Goal: Task Accomplishment & Management: Manage account settings

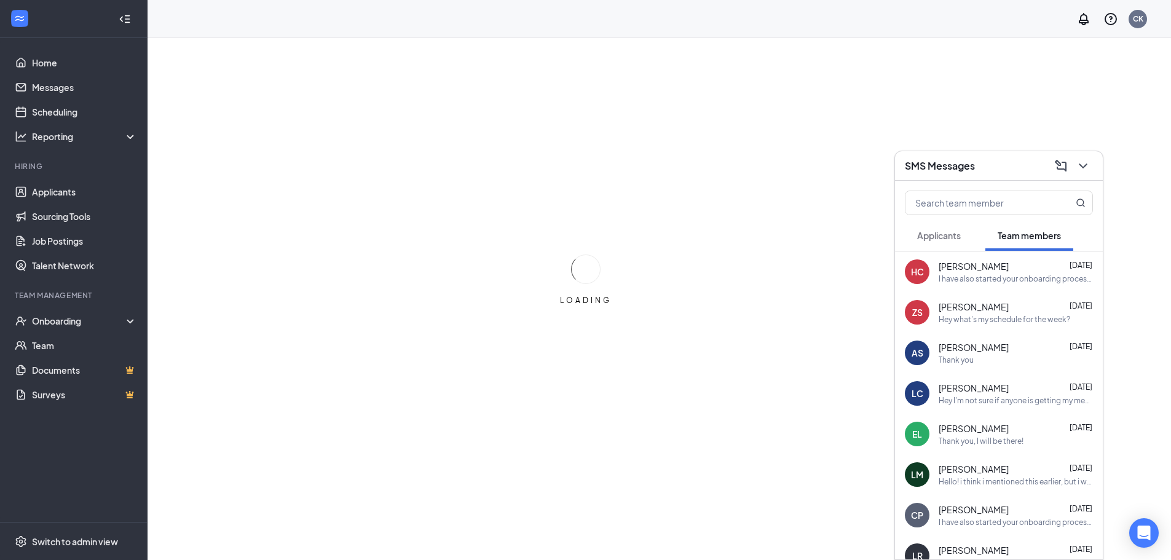
click at [939, 242] on button "Applicants" at bounding box center [939, 235] width 68 height 31
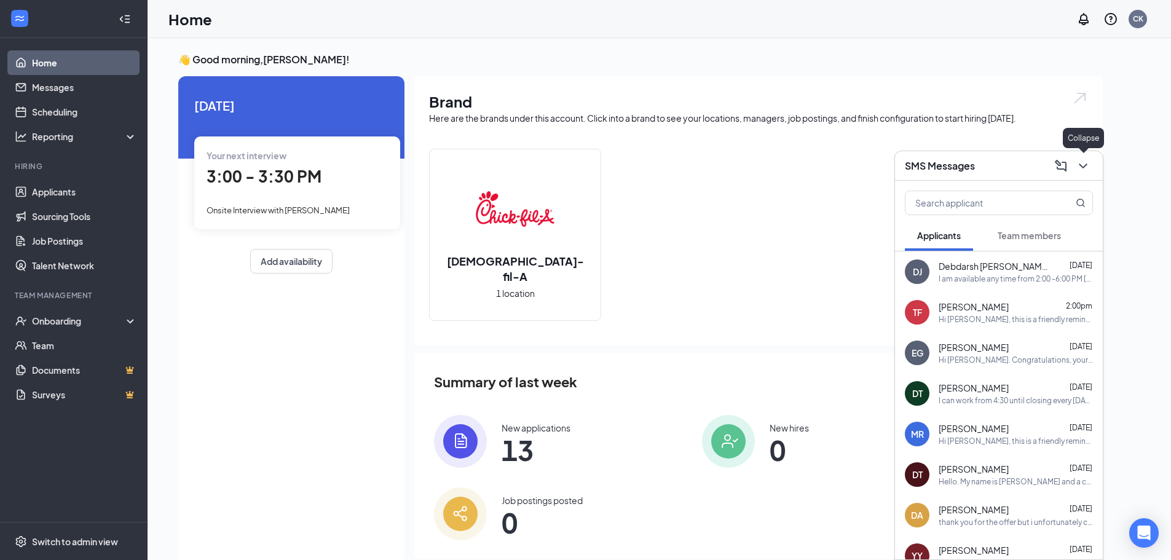
click at [1079, 169] on icon "ChevronDown" at bounding box center [1083, 166] width 15 height 15
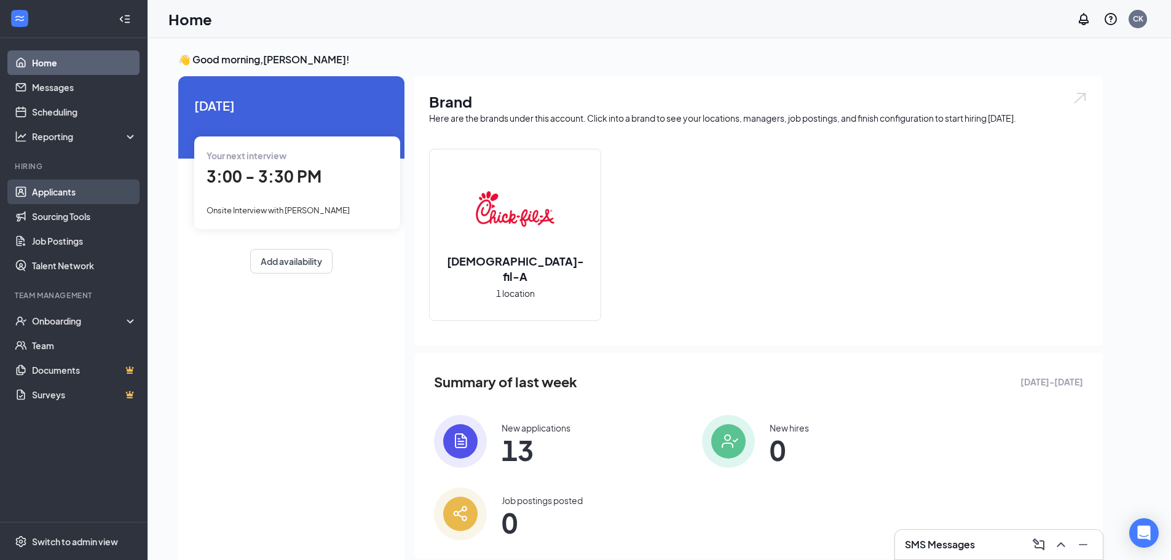
click at [106, 189] on link "Applicants" at bounding box center [84, 191] width 105 height 25
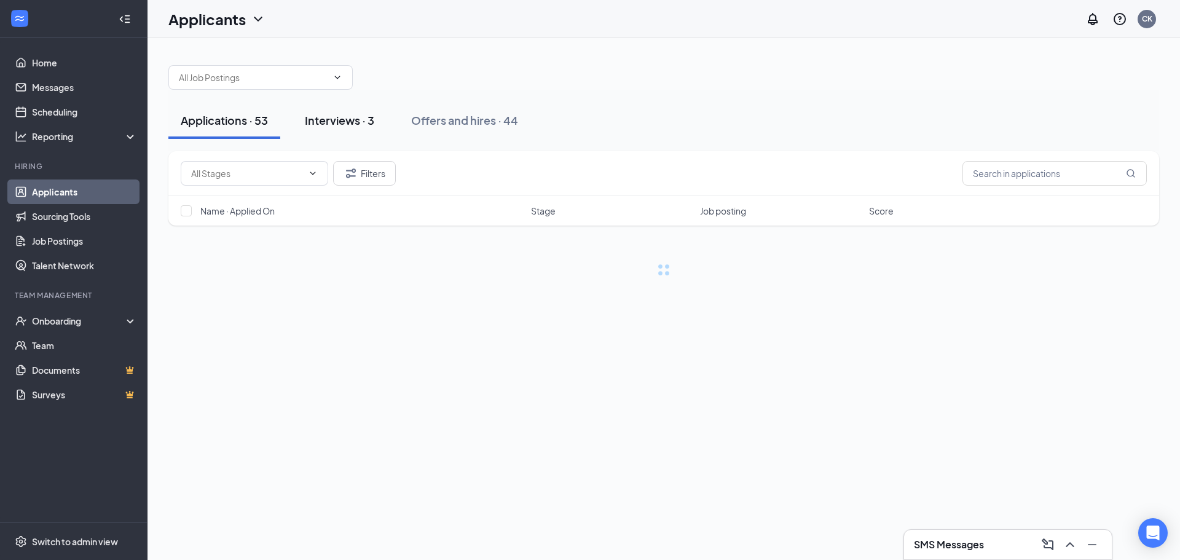
click at [363, 112] on div "Interviews · 3" at bounding box center [339, 119] width 69 height 15
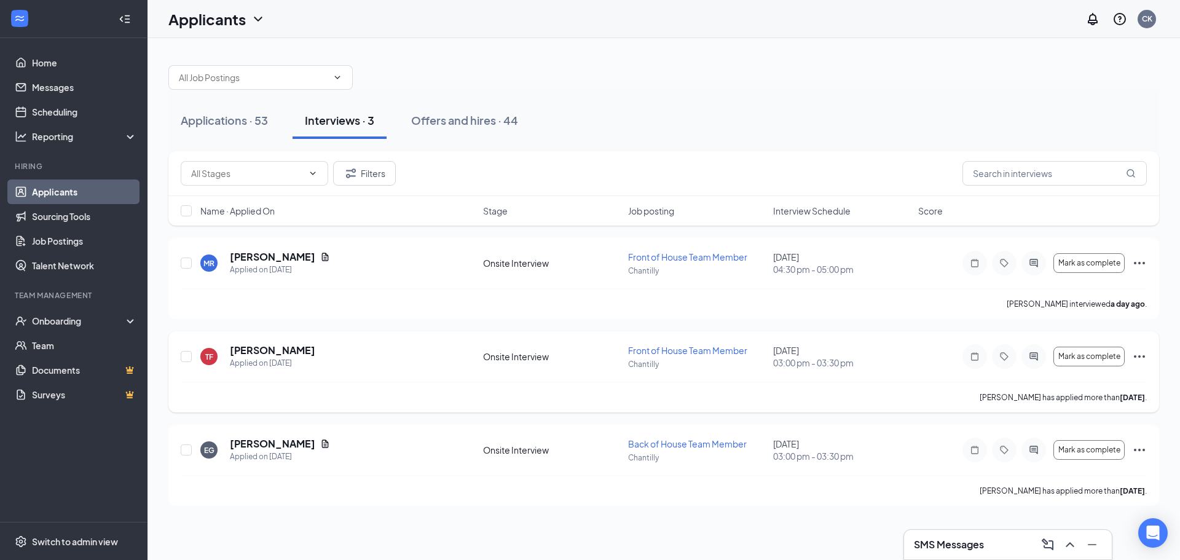
click at [353, 369] on div "[PERSON_NAME] Faith Applied on [DATE]" at bounding box center [337, 357] width 275 height 26
click at [440, 359] on div "[PERSON_NAME] Faith Applied on [DATE]" at bounding box center [337, 357] width 275 height 26
click at [274, 350] on h5 "[PERSON_NAME]" at bounding box center [272, 351] width 85 height 14
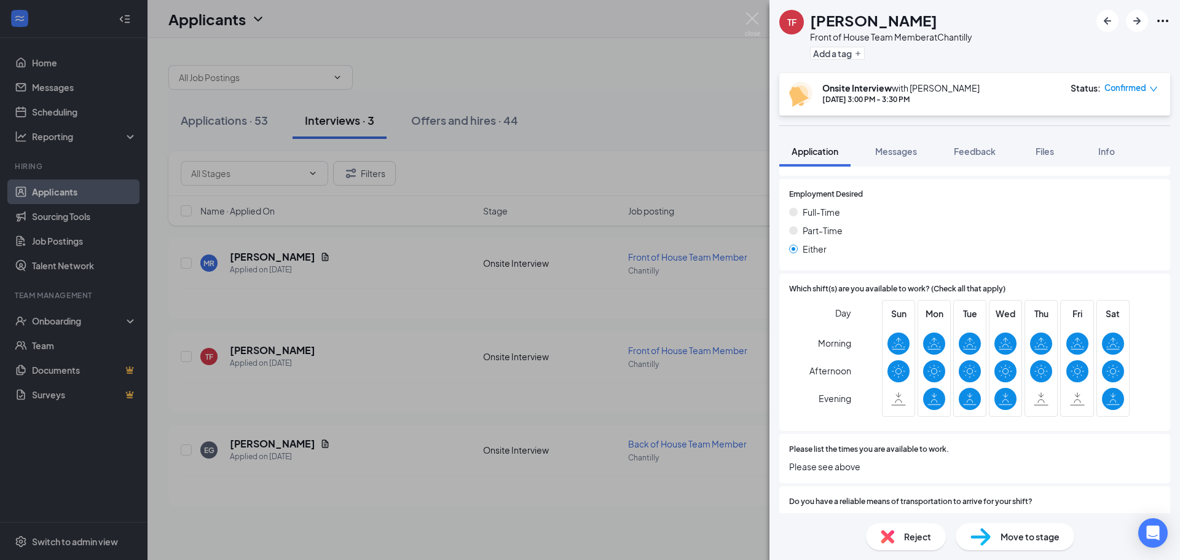
scroll to position [861, 0]
click at [612, 100] on div "[PERSON_NAME] Faith Front of House Team Member at Chantilly Add a tag Onsite In…" at bounding box center [590, 280] width 1180 height 560
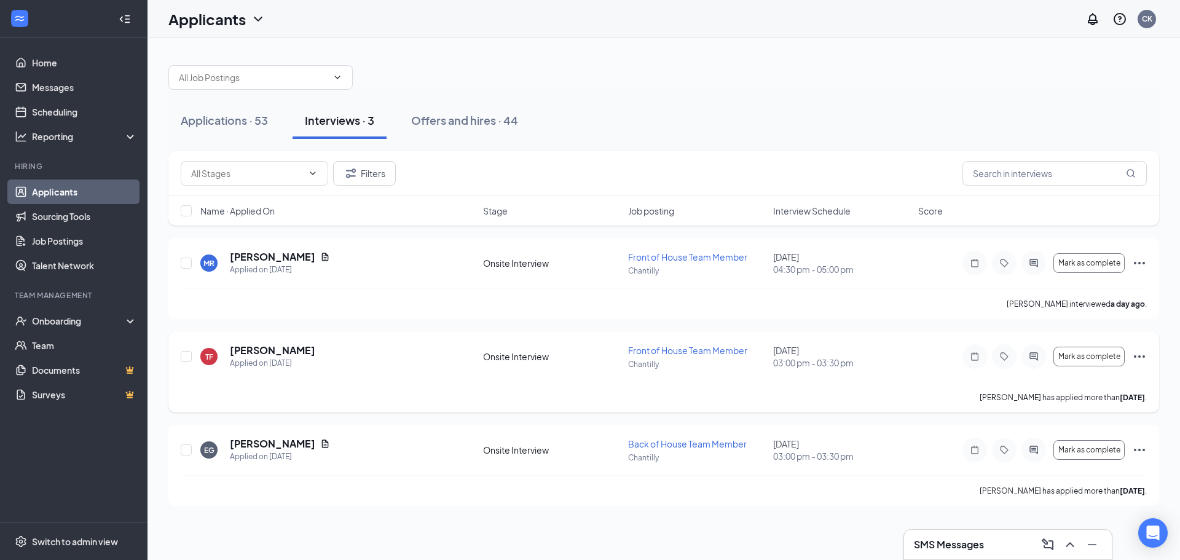
click at [405, 368] on div "[PERSON_NAME] Faith Applied on [DATE]" at bounding box center [337, 357] width 275 height 26
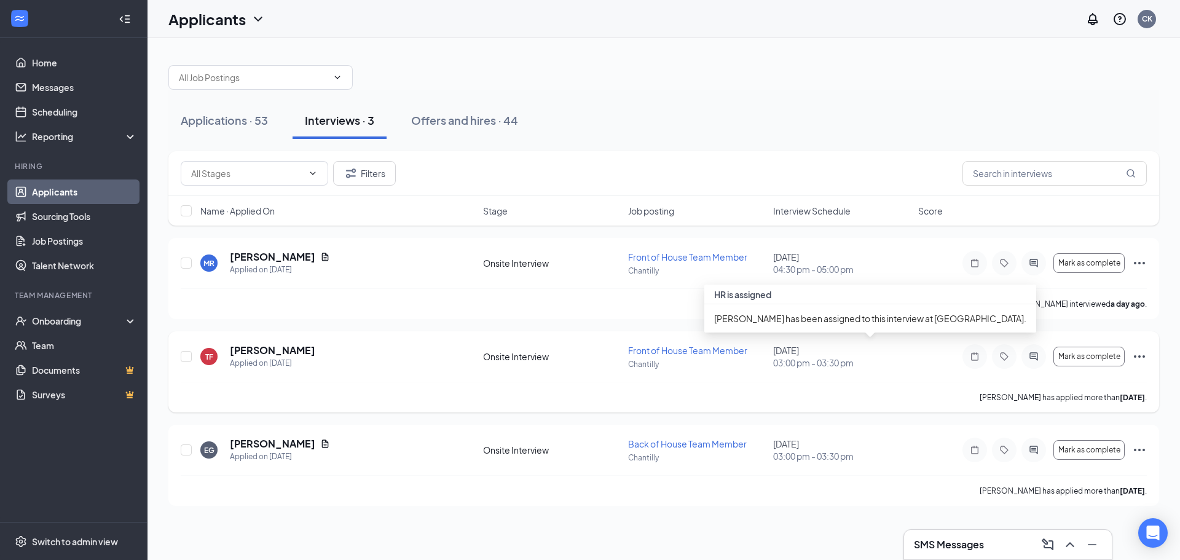
click at [699, 359] on p "Chantilly" at bounding box center [697, 364] width 138 height 10
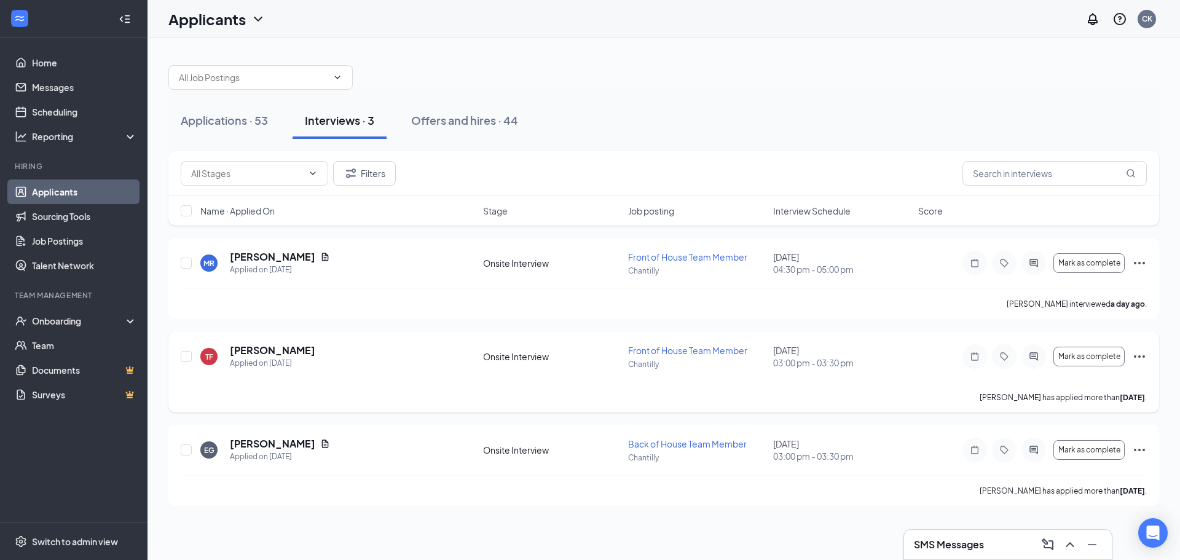
click at [452, 360] on div "[PERSON_NAME] Faith Applied on [DATE]" at bounding box center [337, 357] width 275 height 26
click at [282, 350] on h5 "[PERSON_NAME]" at bounding box center [272, 351] width 85 height 14
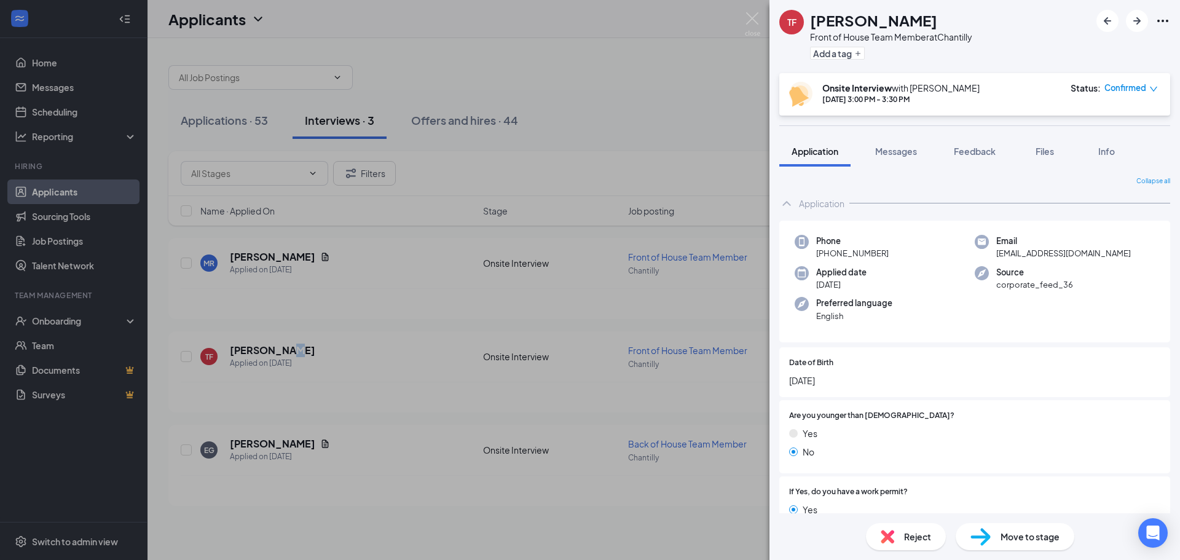
drag, startPoint x: 848, startPoint y: 384, endPoint x: 825, endPoint y: 387, distance: 23.6
click at [825, 387] on span "[DATE]" at bounding box center [974, 381] width 371 height 14
click at [897, 379] on span "[DATE]" at bounding box center [974, 381] width 371 height 14
click at [668, 107] on div "[PERSON_NAME] Faith Front of House Team Member at Chantilly Add a tag Onsite In…" at bounding box center [590, 280] width 1180 height 560
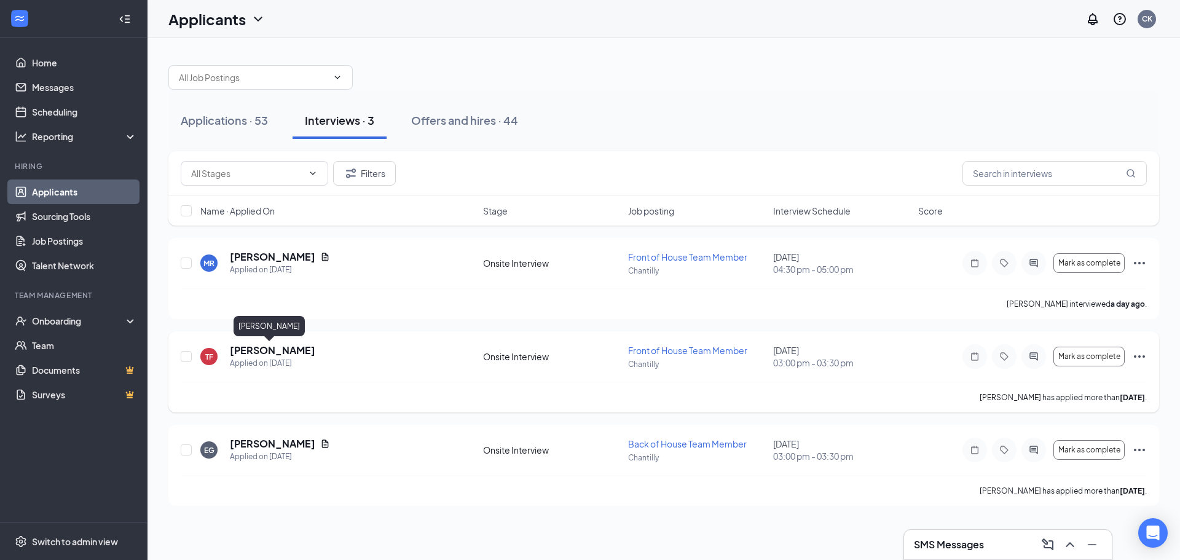
click at [282, 349] on h5 "[PERSON_NAME]" at bounding box center [272, 351] width 85 height 14
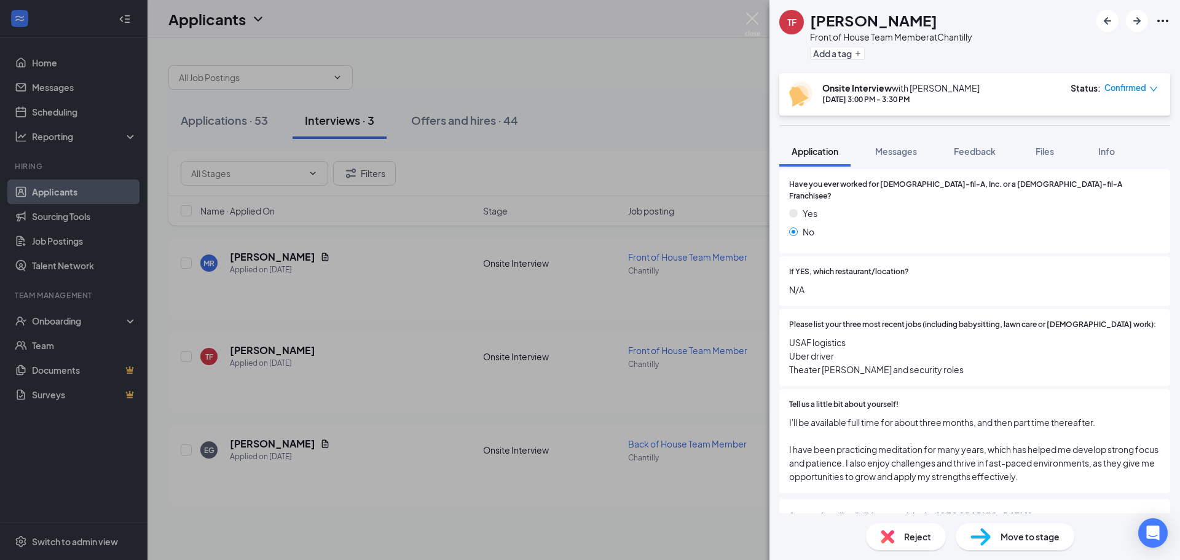
scroll to position [553, 0]
